Goal: Information Seeking & Learning: Find specific fact

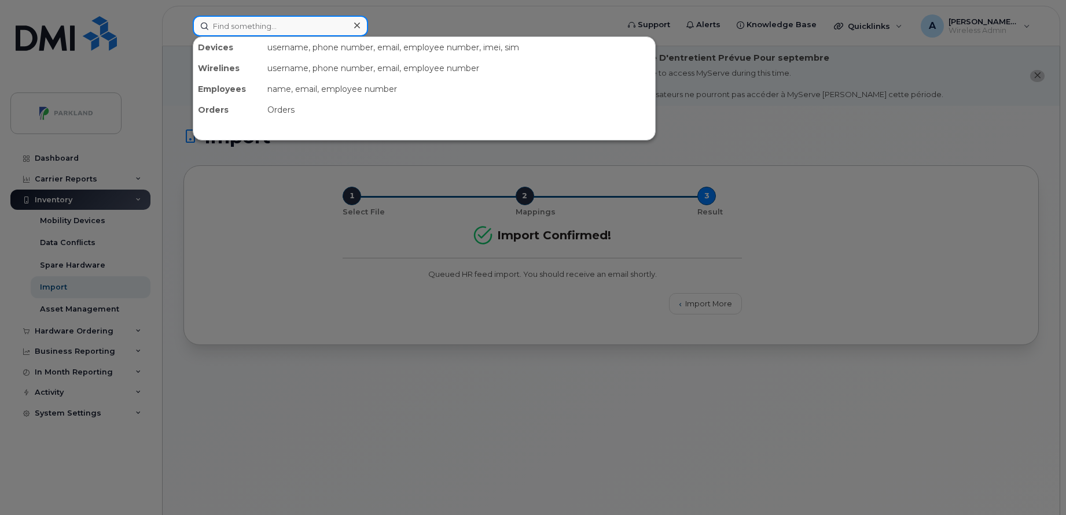
click at [299, 25] on input at bounding box center [280, 26] width 175 height 21
paste input "[PERSON_NAME]"
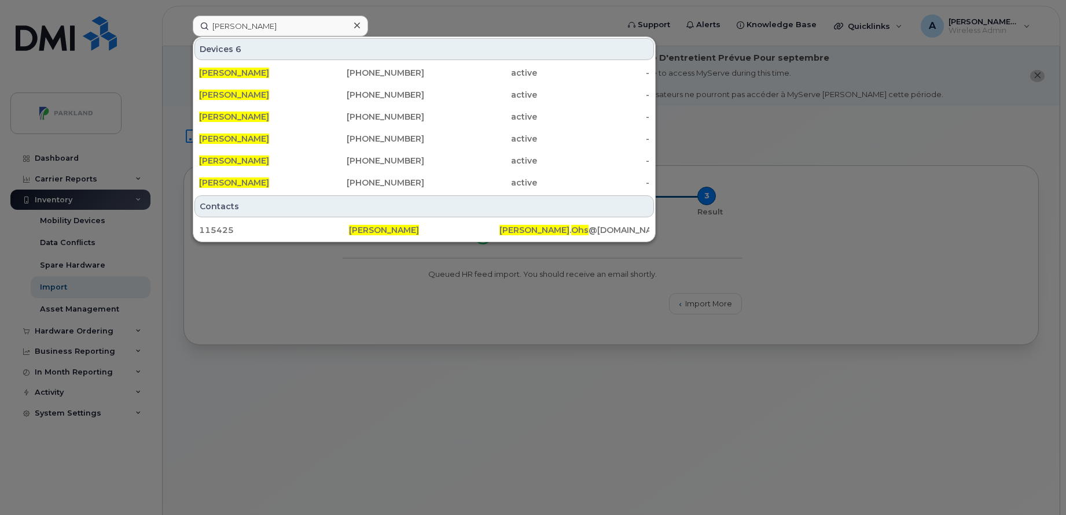
click at [717, 129] on div at bounding box center [533, 257] width 1066 height 515
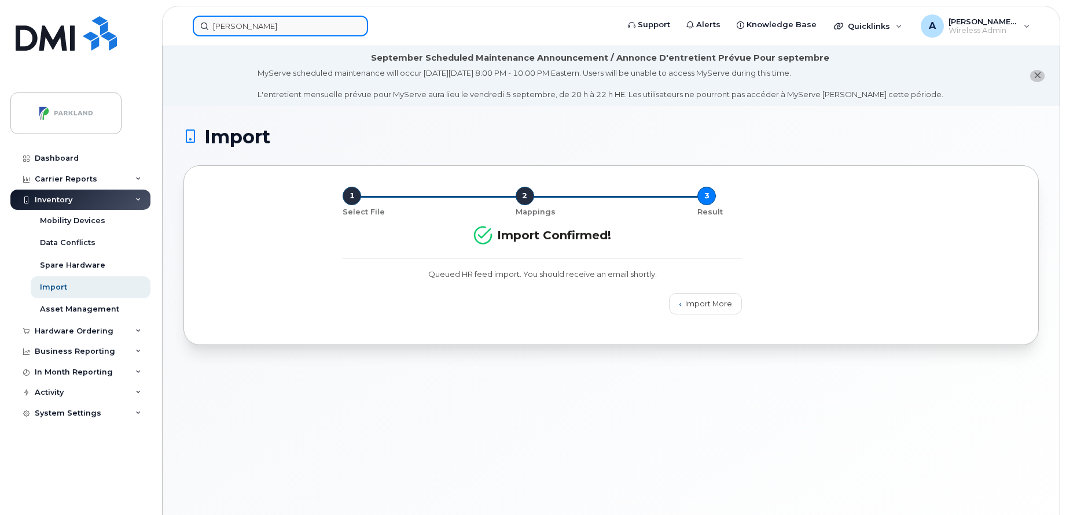
click at [316, 25] on input "[PERSON_NAME]" at bounding box center [280, 26] width 175 height 21
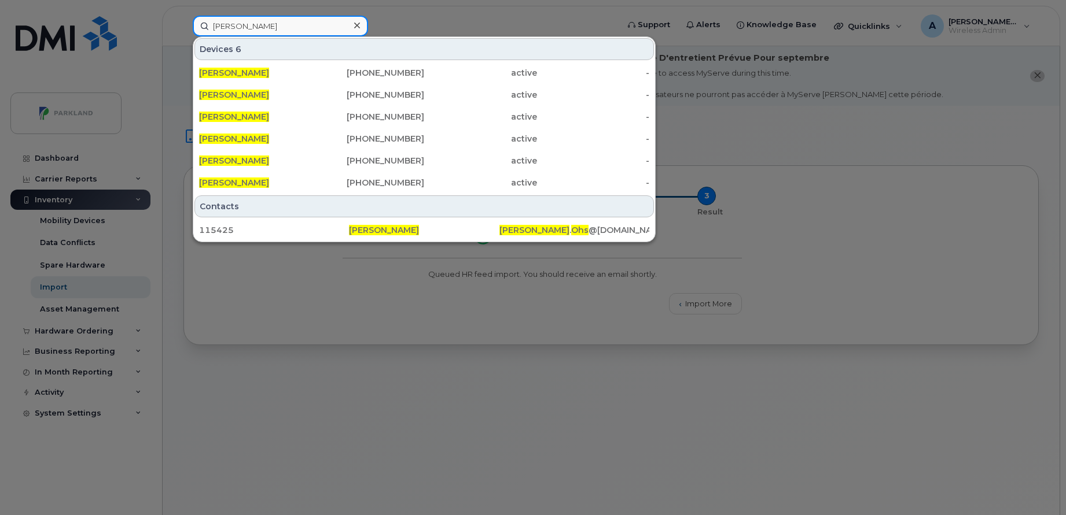
paste input "[PHONE_NUMBER]"
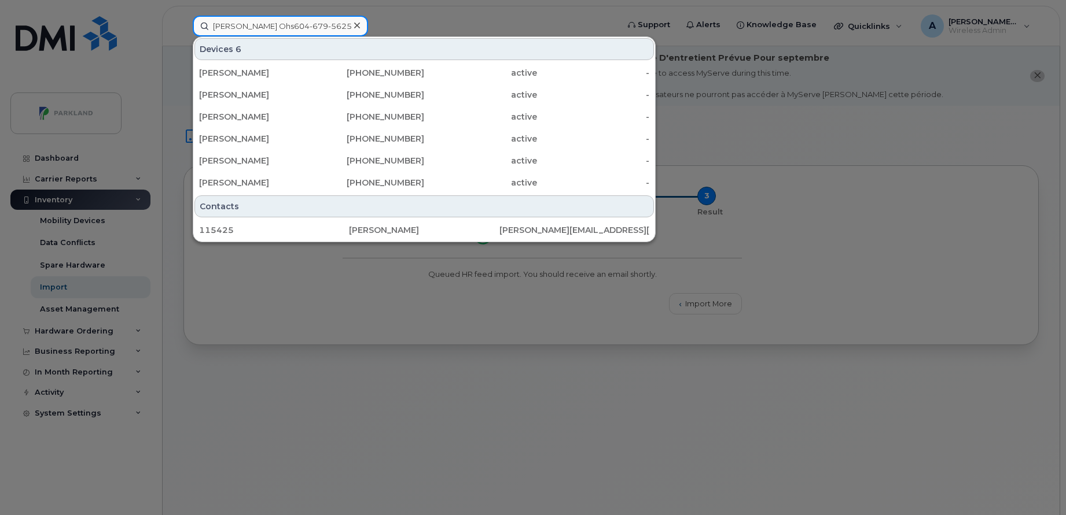
paste input
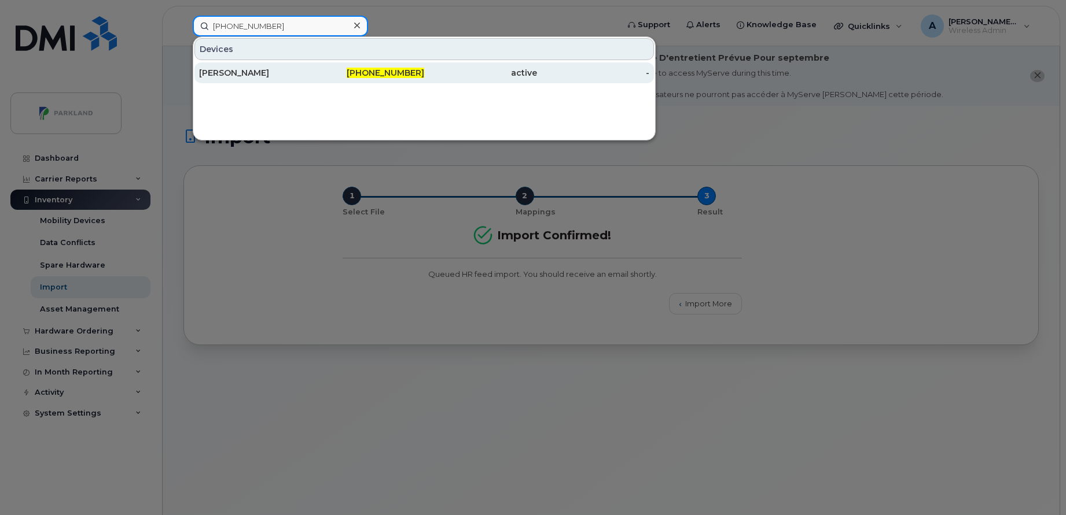
type input "[PHONE_NUMBER]"
click at [317, 78] on div "[PHONE_NUMBER]" at bounding box center [368, 73] width 113 height 12
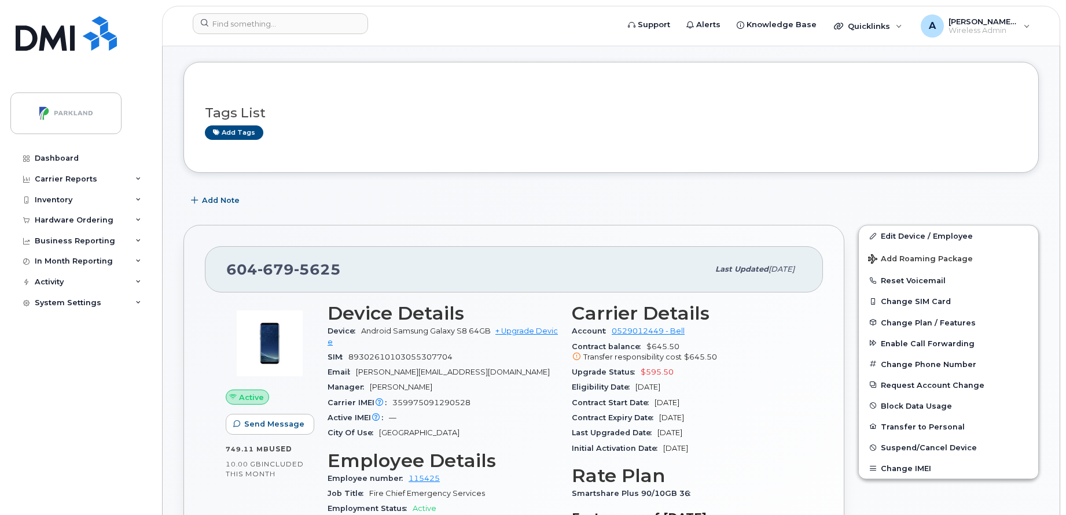
scroll to position [105, 0]
